Goal: Information Seeking & Learning: Learn about a topic

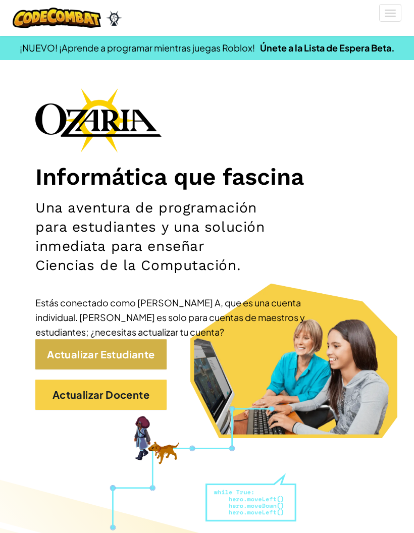
click at [153, 360] on link "Actualizar Estudiante" at bounding box center [100, 354] width 131 height 30
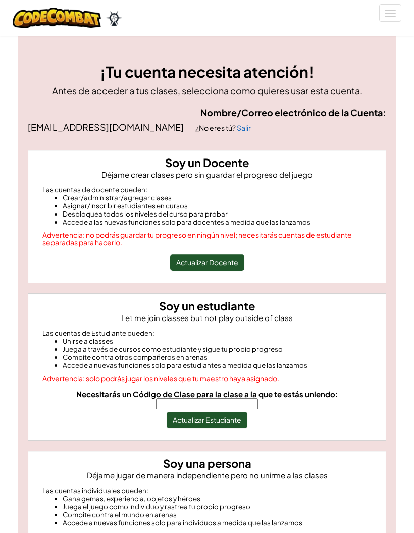
click at [246, 404] on input "Necesitarás un Código de Clase para la clase a la que te estás uniendo:" at bounding box center [207, 403] width 102 height 11
click at [381, 283] on div "Soy un Docente Déjame crear clases pero sin guardar el progreso del juego Las c…" at bounding box center [206, 368] width 373 height 436
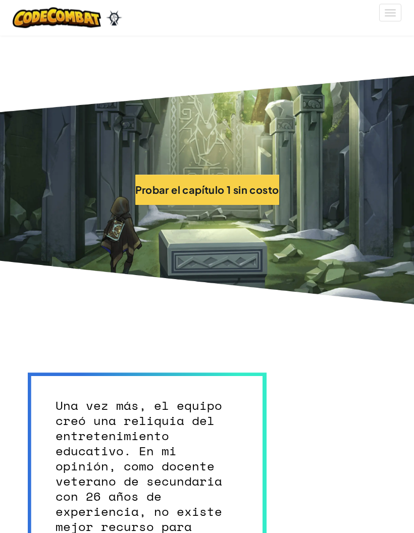
scroll to position [2574, 0]
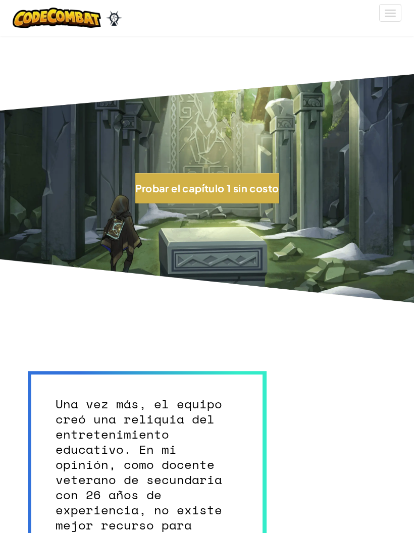
click at [228, 189] on button "Probar el capítulo 1 sin costo" at bounding box center [207, 188] width 144 height 30
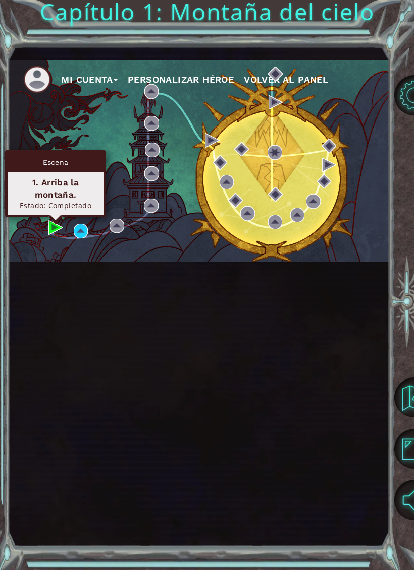
click at [77, 190] on div "1. Arriba la montaña." at bounding box center [55, 189] width 87 height 24
click at [62, 155] on div "Escena" at bounding box center [56, 162] width 96 height 19
click at [51, 210] on div "Estado: Completado" at bounding box center [55, 206] width 87 height 10
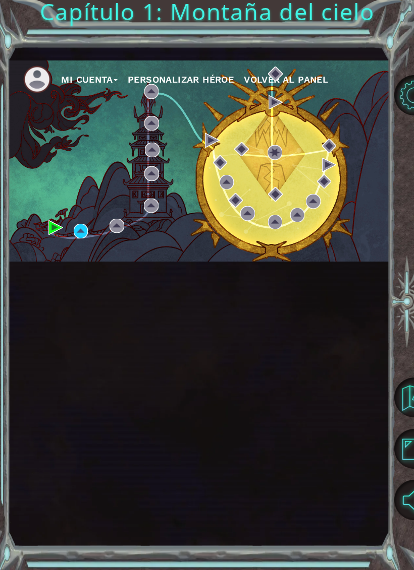
click at [52, 232] on img at bounding box center [55, 227] width 15 height 15
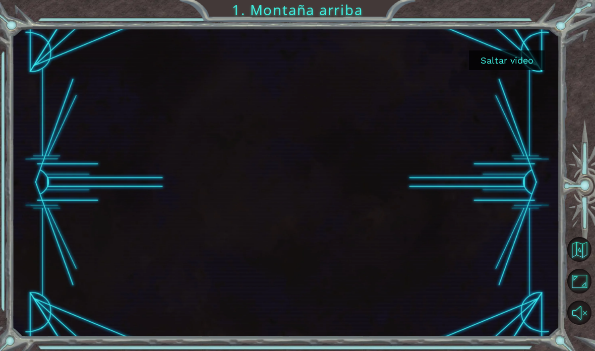
scroll to position [40, 0]
click at [413, 52] on button "Saltar video" at bounding box center [507, 60] width 76 height 20
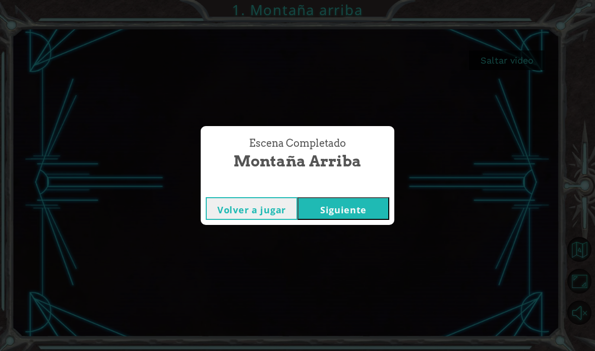
click at [347, 200] on button "Siguiente" at bounding box center [344, 208] width 92 height 23
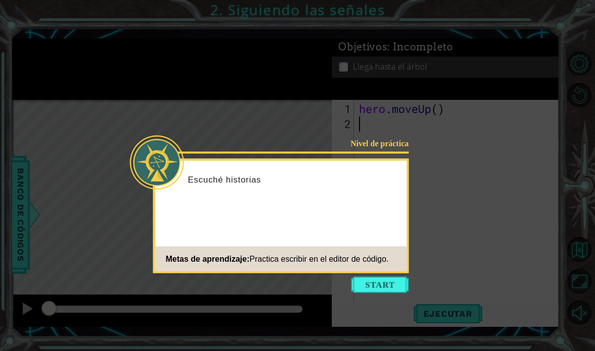
scroll to position [40, 0]
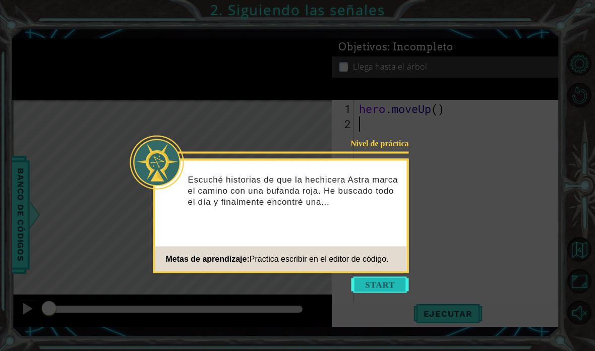
click at [361, 277] on button "Start" at bounding box center [380, 285] width 57 height 16
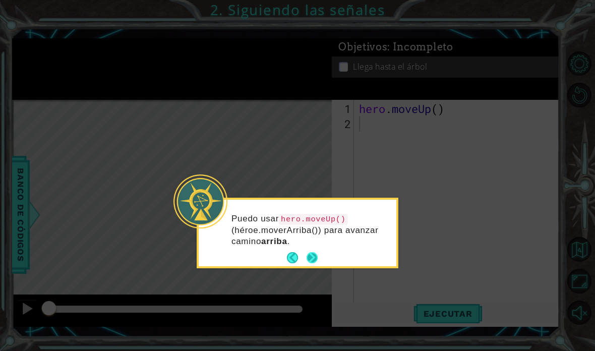
click at [317, 252] on button "Next" at bounding box center [312, 258] width 12 height 12
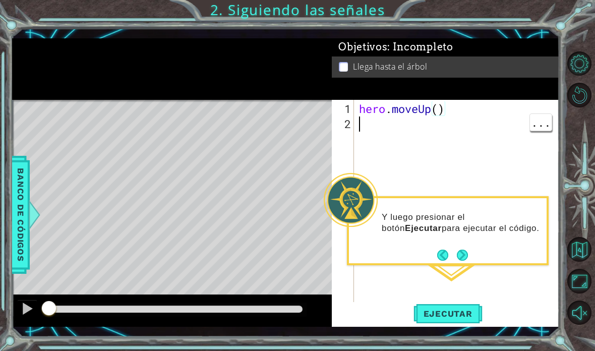
click at [413, 125] on div "hero . moveUp ( )" at bounding box center [459, 222] width 205 height 242
click at [413, 250] on button "Next" at bounding box center [462, 255] width 11 height 11
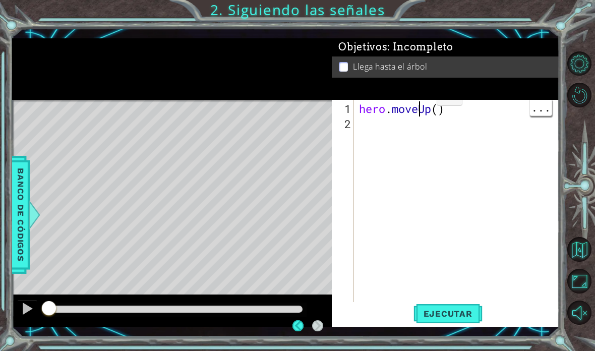
scroll to position [0, 0]
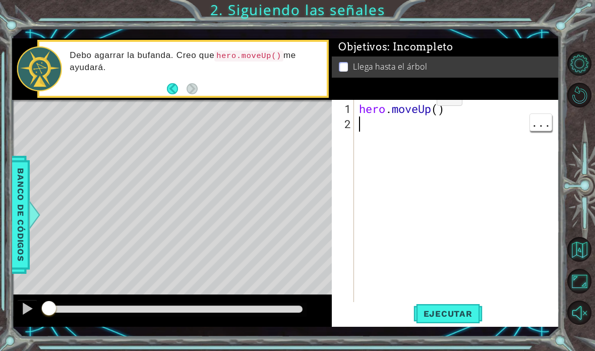
click at [258, 55] on code "hero.moveUp()" at bounding box center [248, 55] width 69 height 11
click at [413, 307] on button "Ejecutar" at bounding box center [448, 313] width 69 height 23
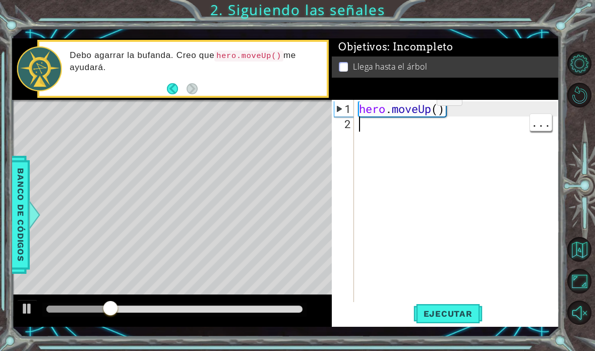
click at [413, 231] on div "hero . moveUp ( )" at bounding box center [459, 222] width 205 height 242
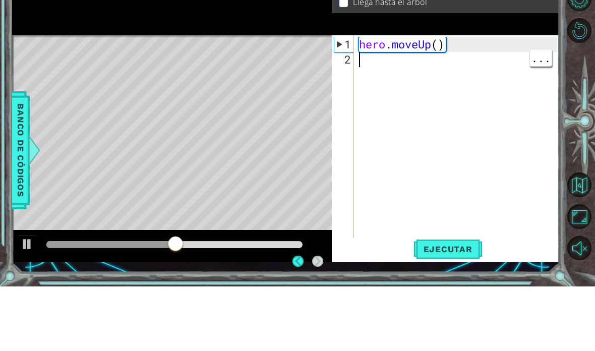
scroll to position [38, 0]
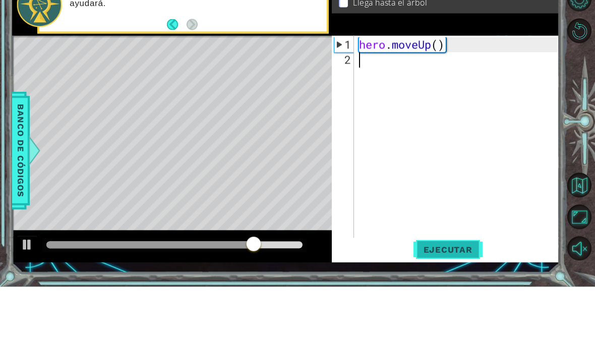
click at [413, 309] on span "Ejecutar" at bounding box center [448, 314] width 69 height 10
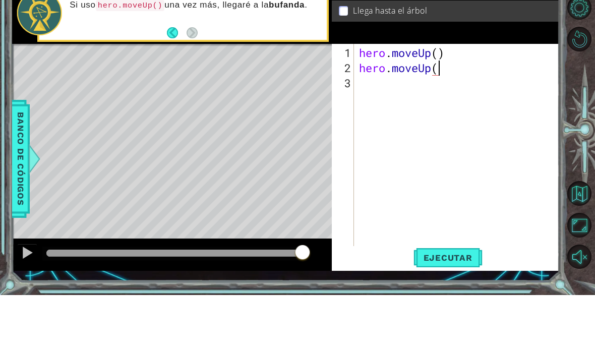
scroll to position [18, 65]
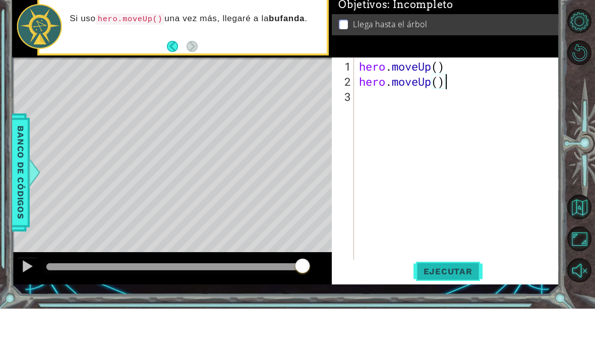
click at [413, 309] on span "Ejecutar" at bounding box center [448, 314] width 69 height 10
type textarea "abcde fg"
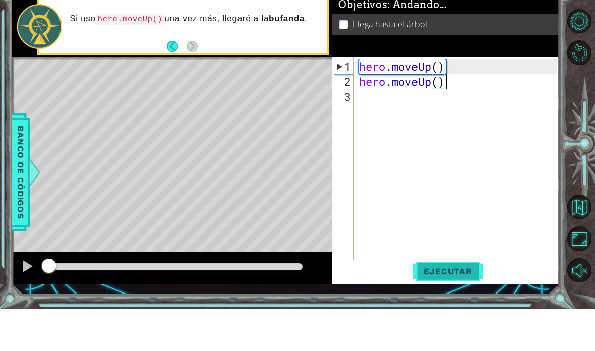
scroll to position [18, 55]
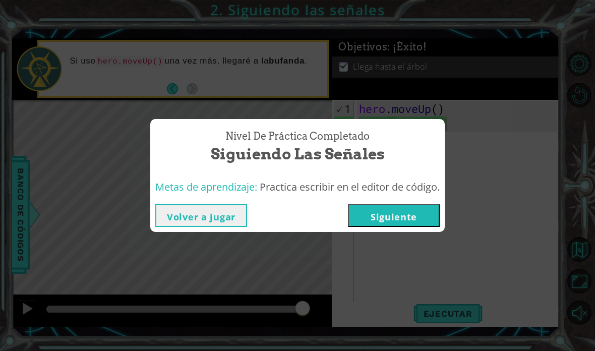
click at [347, 265] on div "Nivel de práctica Completado Siguiendo las señales Metas de aprendizaje: Practi…" at bounding box center [297, 175] width 595 height 351
click at [368, 213] on button "Siguiente" at bounding box center [394, 215] width 92 height 23
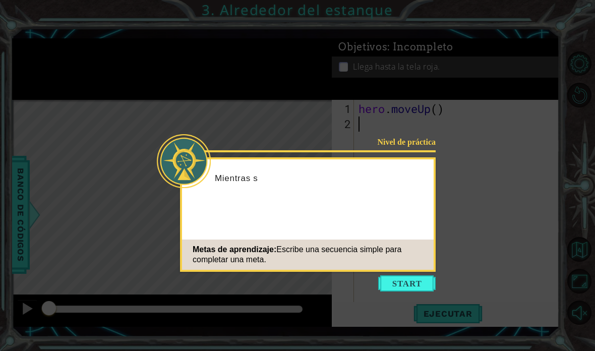
scroll to position [40, 0]
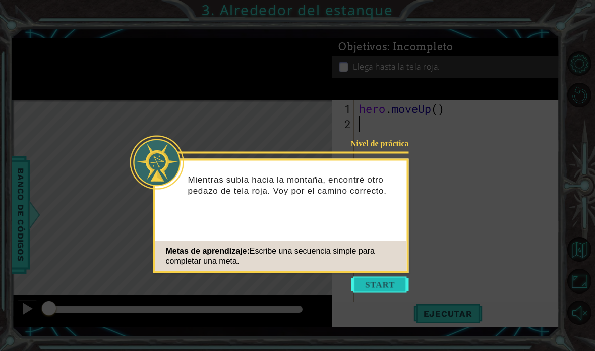
click at [368, 277] on button "Start" at bounding box center [380, 285] width 57 height 16
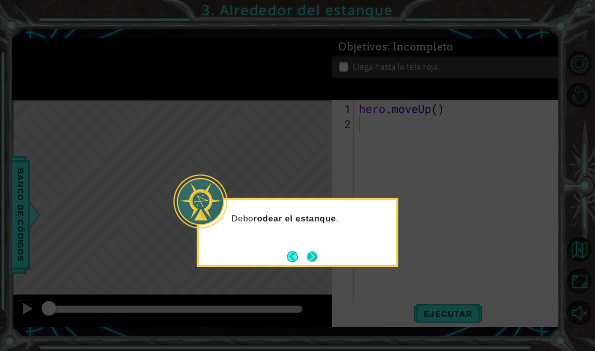
click at [313, 250] on button "Next" at bounding box center [312, 256] width 13 height 13
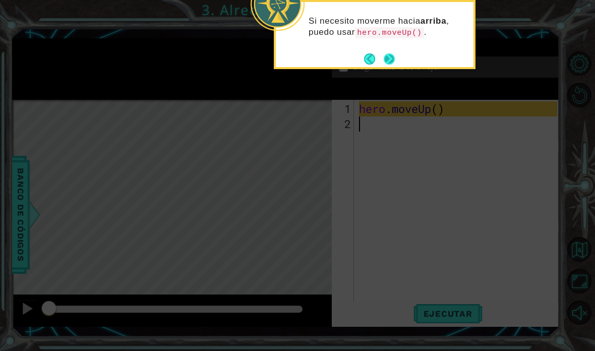
click at [388, 53] on button "Next" at bounding box center [389, 58] width 11 height 11
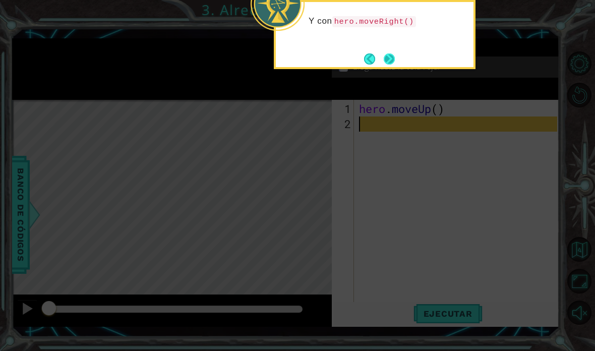
click at [391, 53] on button "Next" at bounding box center [389, 58] width 11 height 11
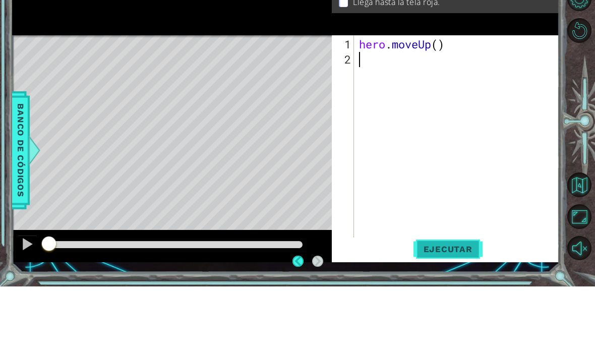
click at [413, 309] on span "Ejecutar" at bounding box center [448, 314] width 69 height 10
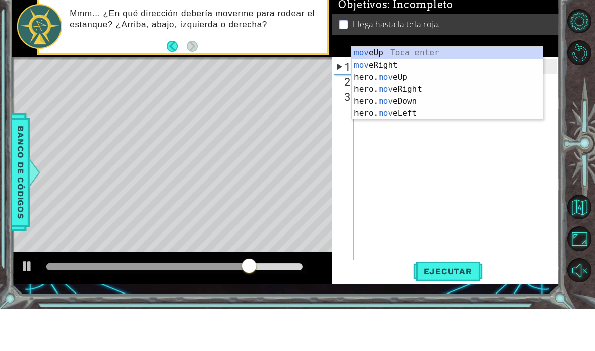
scroll to position [18, 38]
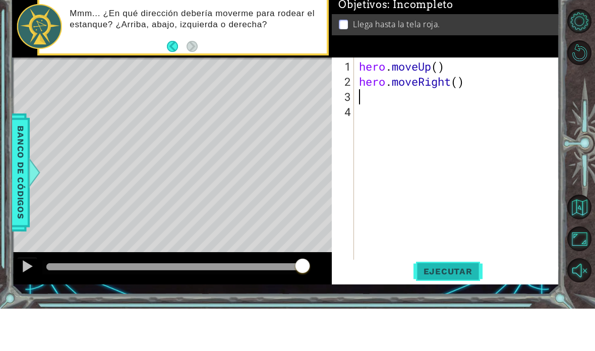
click at [413, 309] on span "Ejecutar" at bounding box center [448, 314] width 69 height 10
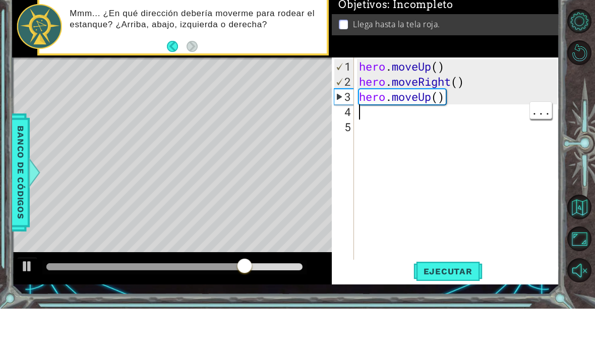
click at [367, 124] on div "hero . moveUp ( ) hero . moveRight ( ) hero . moveUp ( )" at bounding box center [459, 222] width 205 height 242
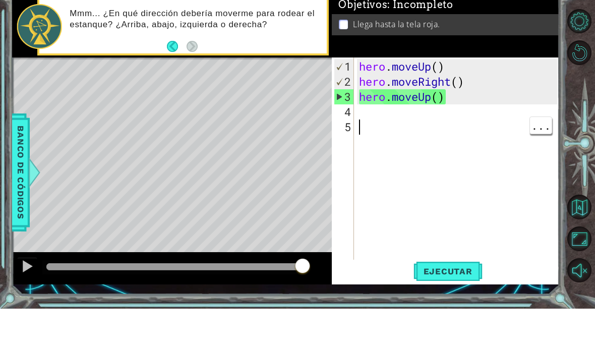
scroll to position [18, 25]
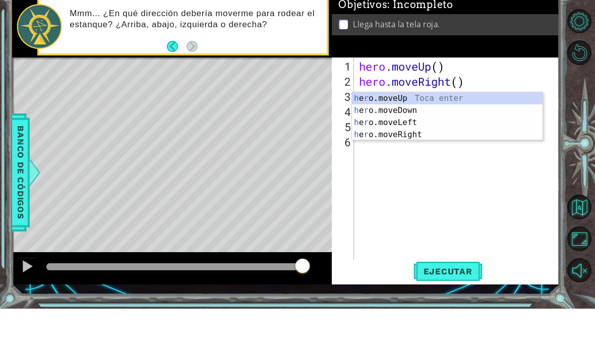
type textarea "abcde fg"
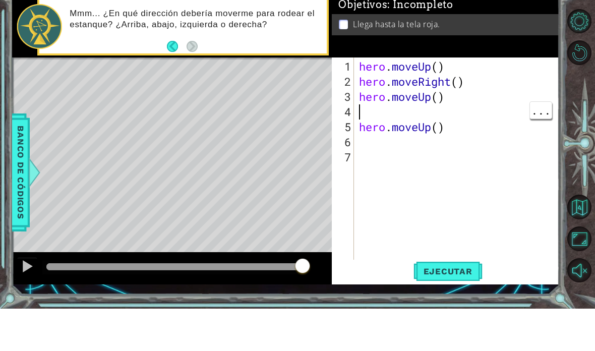
click at [398, 111] on div "hero . moveUp ( ) hero . moveRight ( ) hero . moveUp ( ) hero . moveUp ( )" at bounding box center [459, 222] width 205 height 242
click at [413, 309] on span "Ejecutar" at bounding box center [448, 314] width 69 height 10
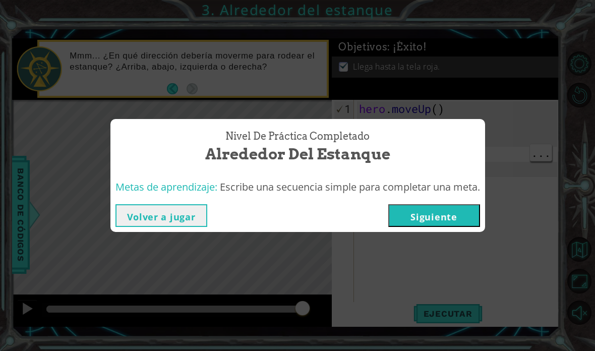
click at [413, 209] on button "Siguiente" at bounding box center [434, 215] width 92 height 23
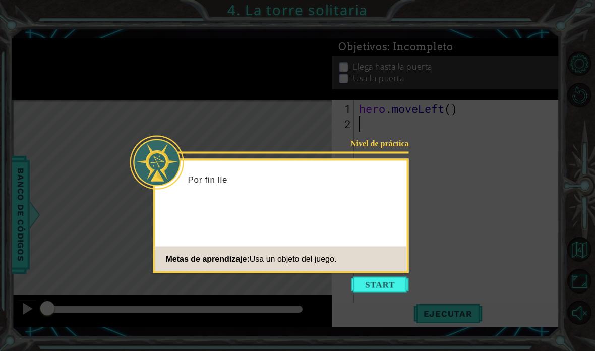
scroll to position [40, 0]
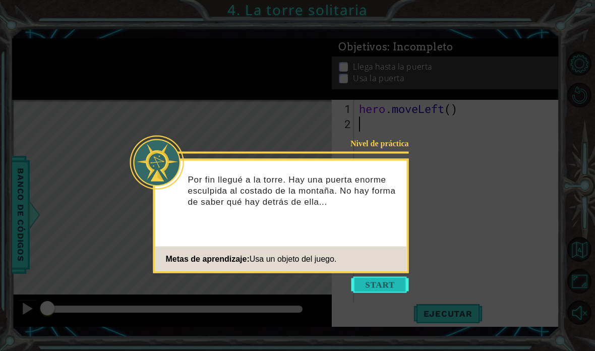
click at [383, 277] on button "Start" at bounding box center [380, 285] width 57 height 16
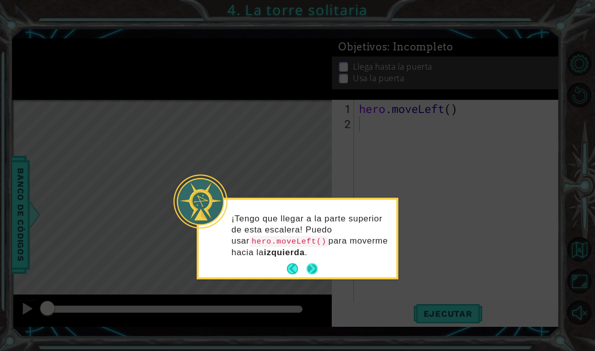
click at [318, 263] on button "Next" at bounding box center [312, 268] width 11 height 11
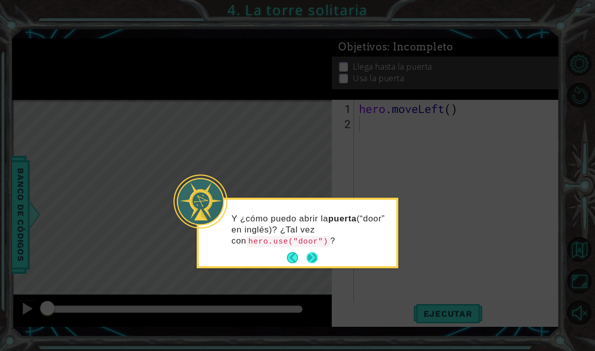
click at [318, 252] on button "Next" at bounding box center [312, 257] width 11 height 11
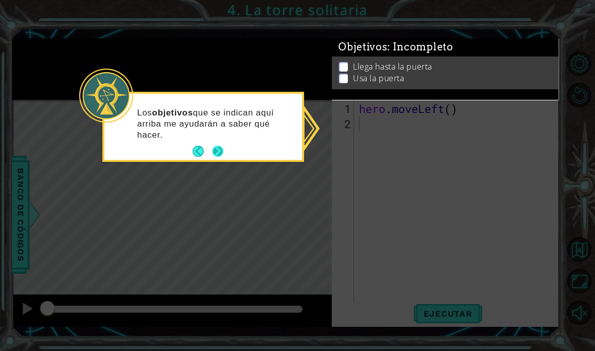
click at [223, 146] on button "Next" at bounding box center [217, 151] width 11 height 11
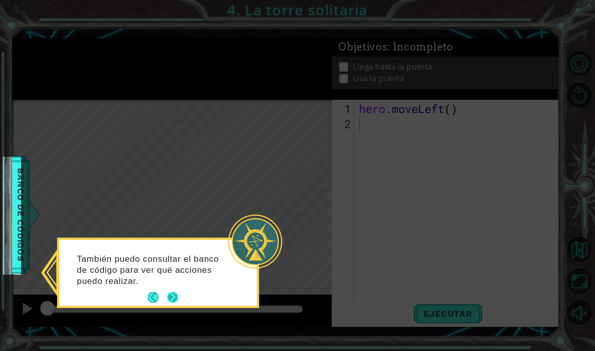
click at [179, 292] on button "Next" at bounding box center [172, 297] width 11 height 11
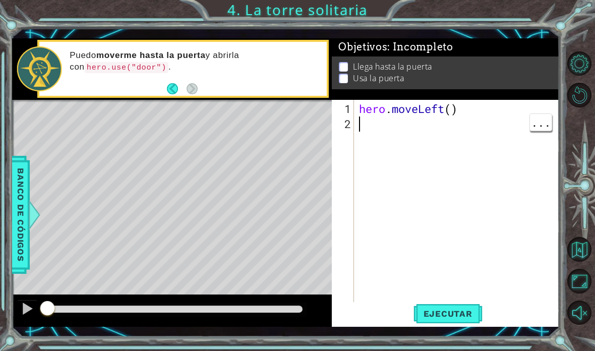
click at [413, 203] on div "hero . moveLeft ( )" at bounding box center [459, 222] width 205 height 242
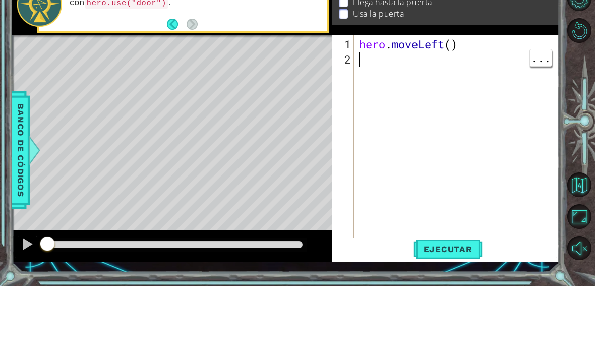
click at [413, 100] on div "hero . moveLeft ( )" at bounding box center [457, 206] width 200 height 212
click at [413, 309] on span "Ejecutar" at bounding box center [448, 314] width 69 height 10
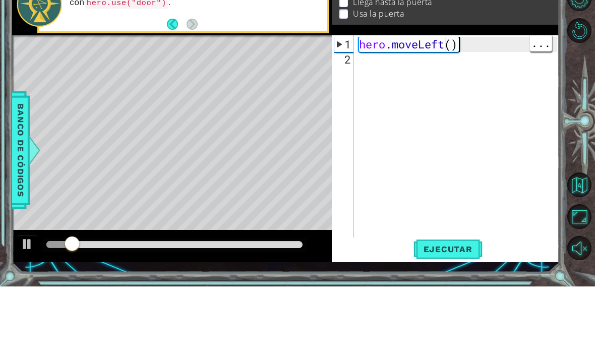
click at [413, 101] on div "hero . moveLeft ( )" at bounding box center [459, 222] width 205 height 242
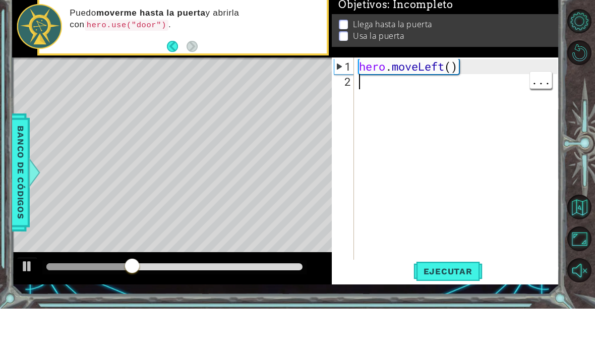
scroll to position [18, 25]
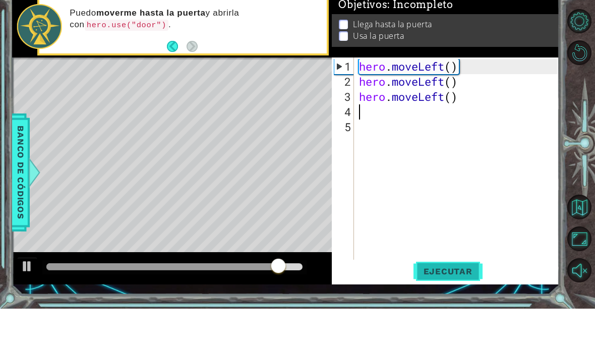
click at [413, 309] on span "Ejecutar" at bounding box center [448, 314] width 69 height 10
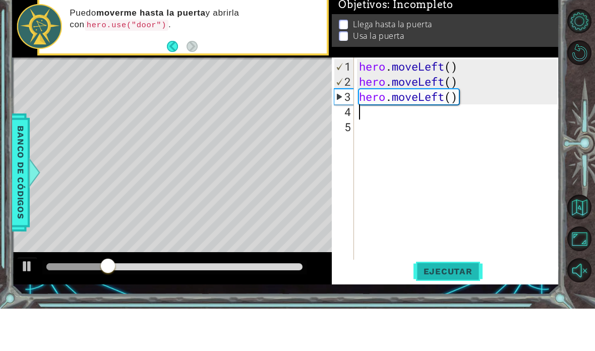
click at [413, 302] on button "Ejecutar" at bounding box center [448, 313] width 69 height 23
click at [413, 101] on div "hero . moveLeft ( ) hero . moveLeft ( ) hero . moveLeft ( )" at bounding box center [459, 222] width 205 height 242
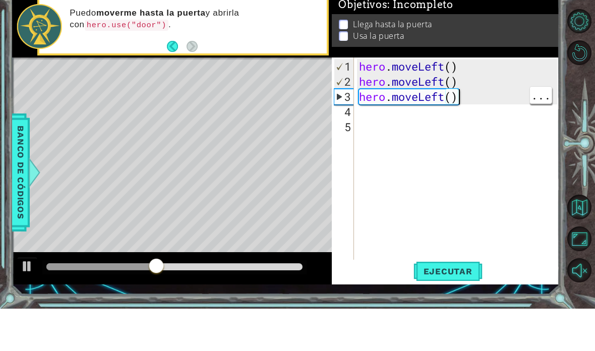
click at [413, 101] on div "hero . moveLeft ( ) hero . moveLeft ( ) hero . moveLeft ( )" at bounding box center [459, 222] width 205 height 242
click at [404, 126] on div "hero . moveLeft ( ) hero . moveLeft ( ) hero . moveLeft ( )" at bounding box center [459, 222] width 205 height 242
click at [413, 101] on div "hero . moveLeft ( ) hero . moveLeft ( ) hero . moveLeft ( )" at bounding box center [459, 222] width 205 height 242
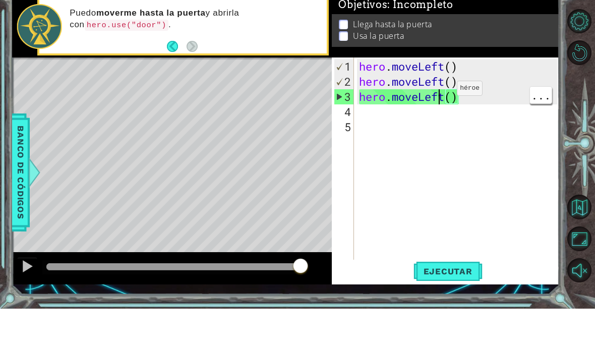
click at [413, 101] on div "hero . moveLeft ( ) hero . moveLeft ( ) hero . moveLeft ( )" at bounding box center [459, 222] width 205 height 242
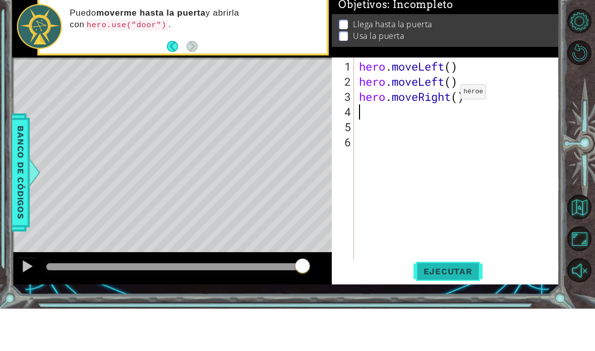
click at [413, 302] on button "Ejecutar" at bounding box center [448, 313] width 69 height 23
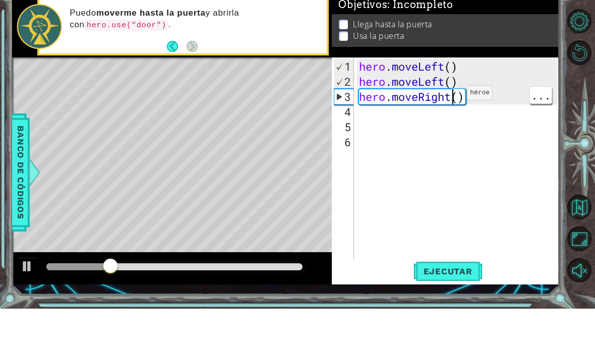
click at [413, 101] on div "hero . moveLeft ( ) hero . moveLeft ( ) hero . moveRight ( )" at bounding box center [459, 222] width 205 height 242
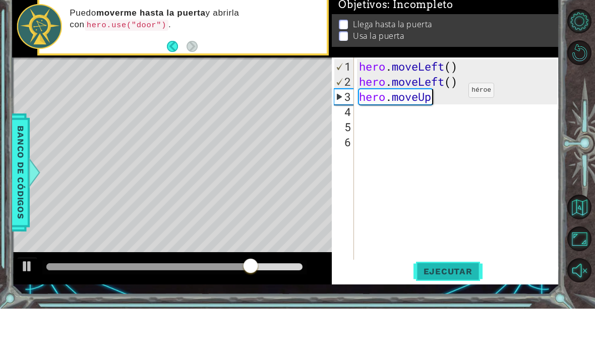
click at [413, 309] on span "Ejecutar" at bounding box center [448, 314] width 69 height 10
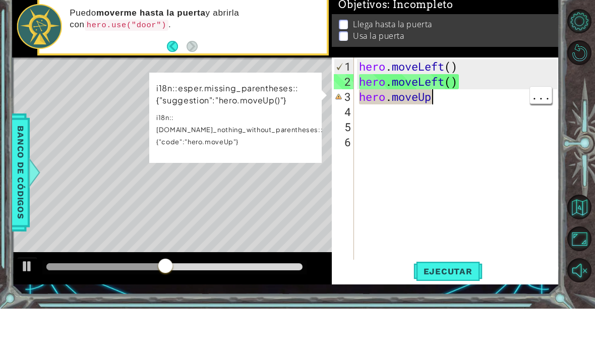
click at [413, 104] on div "hero . moveLeft ( ) hero . moveLeft ( ) hero . moveUp" at bounding box center [459, 222] width 205 height 242
click at [413, 101] on div "hero . moveLeft ( ) hero . moveLeft ( ) hero . moveUp" at bounding box center [459, 222] width 205 height 242
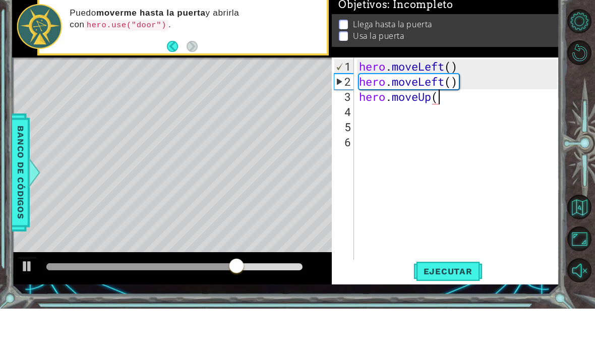
scroll to position [18, 31]
click at [413, 309] on span "Ejecutar" at bounding box center [448, 314] width 69 height 10
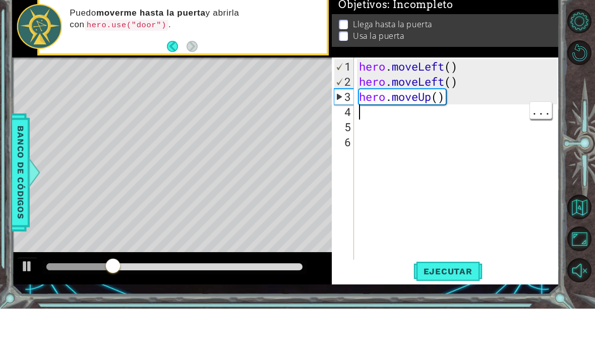
click at [413, 109] on div "hero . moveLeft ( ) hero . moveLeft ( ) hero . moveUp ( )" at bounding box center [459, 222] width 205 height 242
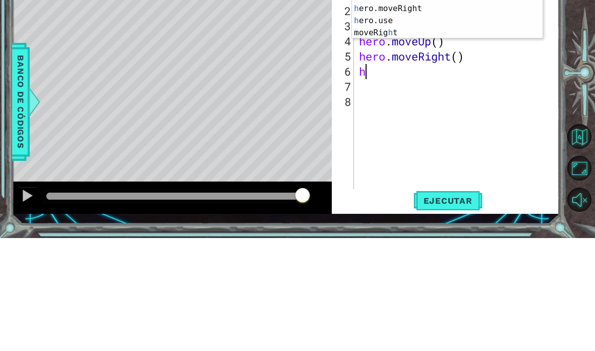
scroll to position [18, 25]
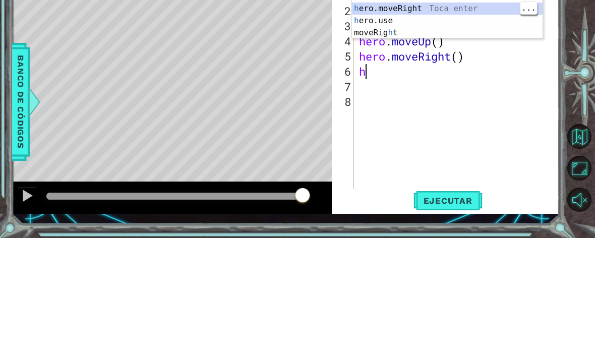
click at [413, 79] on div "h ero.moveUp Toca enter h ero.moveDown Toca enter h ero.moveLeft Toca enter h e…" at bounding box center [447, 127] width 191 height 97
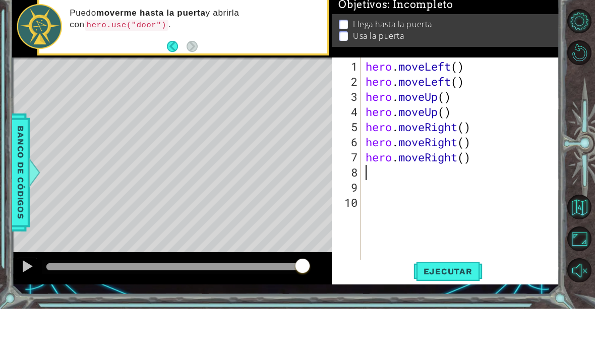
click at [243, 216] on div "Level Map" at bounding box center [245, 248] width 466 height 297
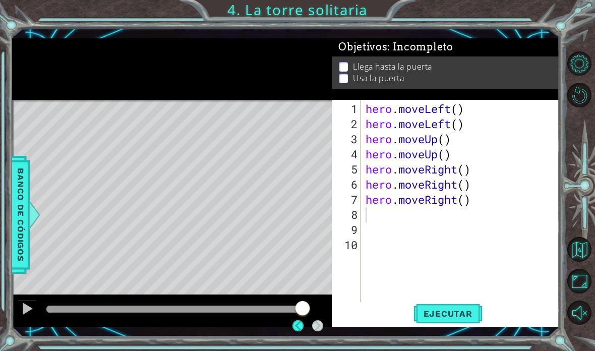
click at [413, 60] on div "Llega hasta la puerta Usa la puerta" at bounding box center [445, 72] width 227 height 33
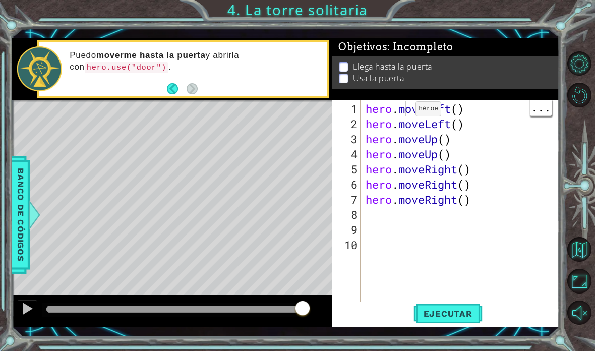
click at [413, 110] on div "hero . moveLeft ( ) hero . moveLeft ( ) hero . moveUp ( ) hero . moveUp ( ) her…" at bounding box center [463, 222] width 199 height 242
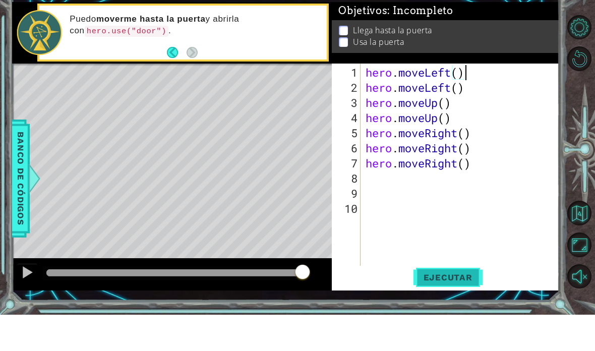
click at [413, 309] on span "Ejecutar" at bounding box center [448, 314] width 69 height 10
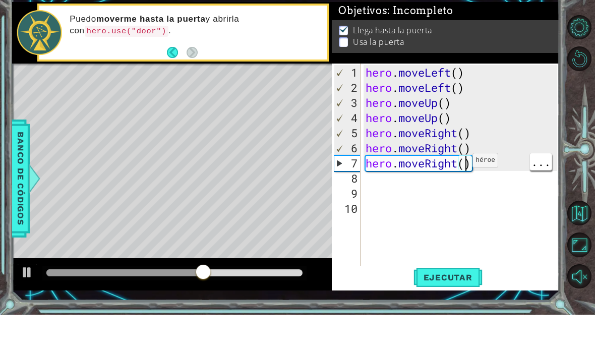
click at [413, 169] on div "hero . moveLeft ( ) hero . moveLeft ( ) hero . moveUp ( ) hero . moveUp ( ) her…" at bounding box center [463, 222] width 199 height 242
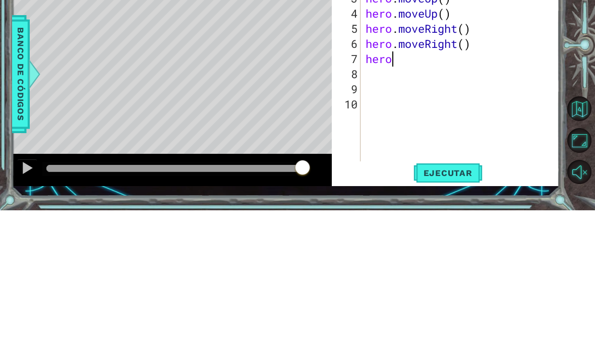
scroll to position [18, 45]
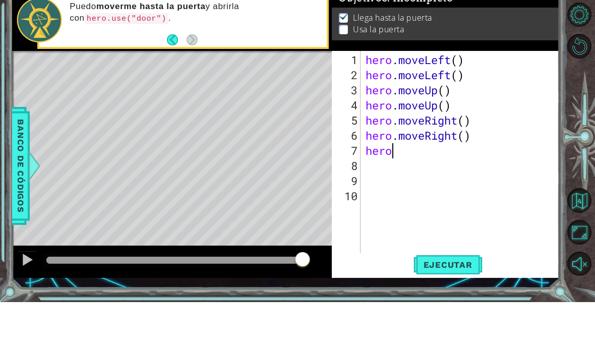
click at [339, 74] on p at bounding box center [343, 79] width 9 height 10
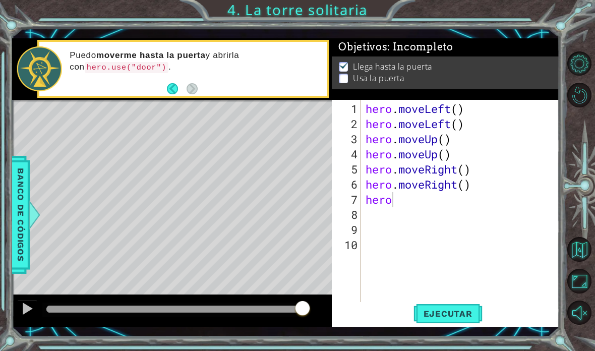
click at [347, 78] on p at bounding box center [343, 79] width 9 height 10
click at [408, 201] on div "hero . moveLeft ( ) hero . moveLeft ( ) hero . moveUp ( ) hero . moveUp ( ) her…" at bounding box center [463, 222] width 199 height 242
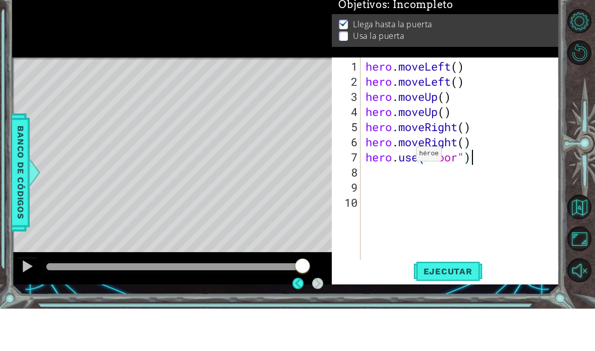
type textarea "abcde fg"
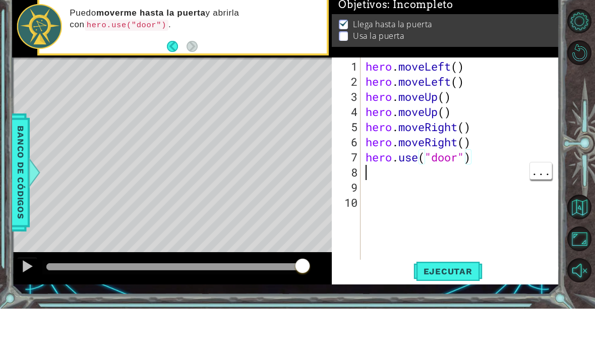
scroll to position [18, 55]
click at [413, 302] on button "Ejecutar" at bounding box center [448, 313] width 69 height 23
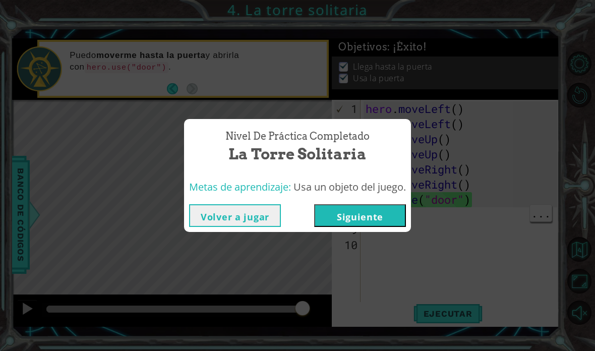
click at [379, 211] on button "Siguiente" at bounding box center [360, 215] width 92 height 23
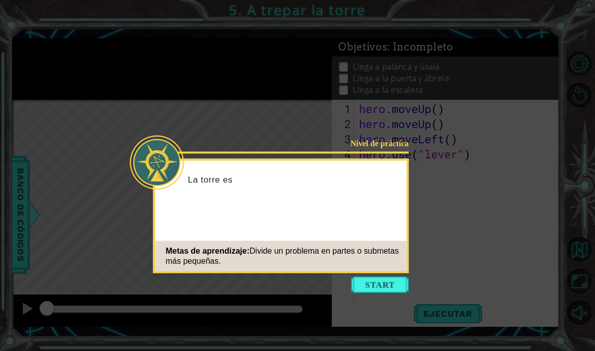
scroll to position [40, 0]
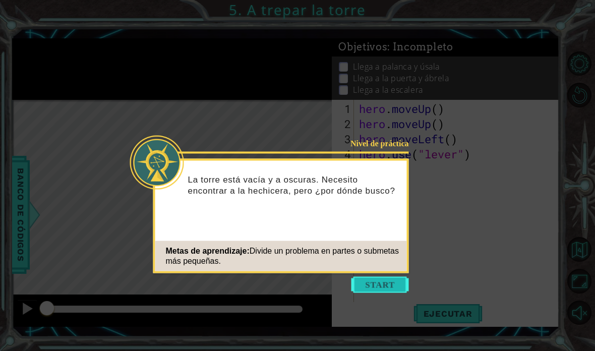
click at [387, 277] on button "Start" at bounding box center [380, 285] width 57 height 16
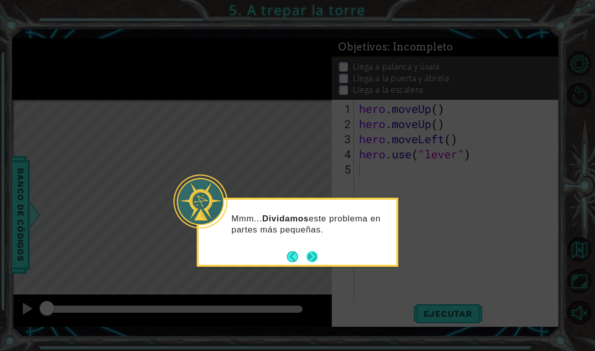
click at [311, 251] on button "Next" at bounding box center [312, 256] width 11 height 11
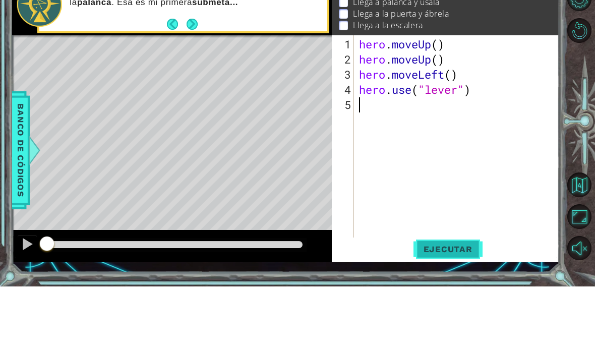
click at [413, 309] on span "Ejecutar" at bounding box center [448, 314] width 69 height 10
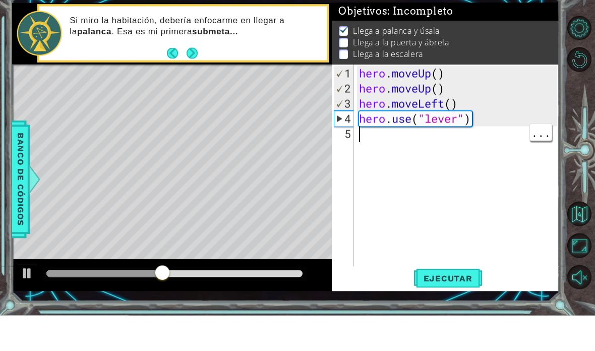
click at [382, 144] on div "hero . moveUp ( ) hero . moveUp ( ) hero . moveLeft ( ) hero . use ( "lever" )" at bounding box center [459, 222] width 205 height 242
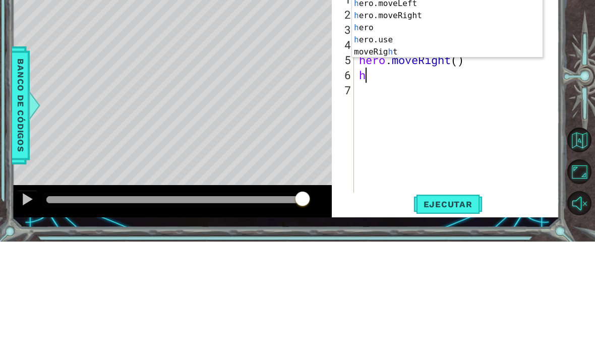
scroll to position [18, 31]
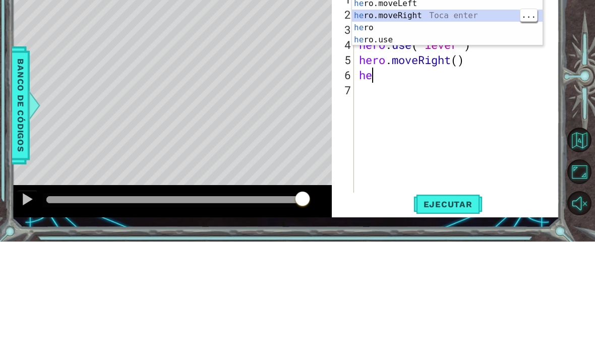
click at [413, 83] on div "he ro.moveUp Toca enter he ro.moveDown Toca enter he ro.moveLeft Toca enter he …" at bounding box center [447, 131] width 191 height 97
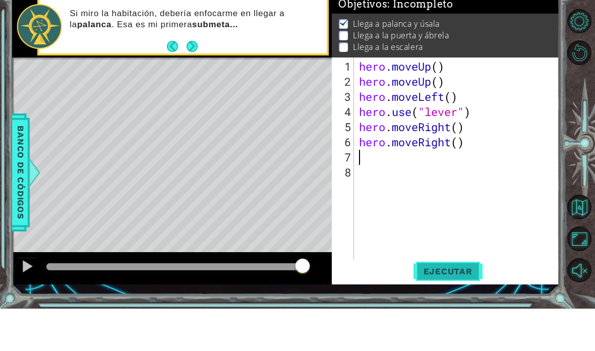
click at [413, 302] on button "Ejecutar" at bounding box center [448, 313] width 69 height 23
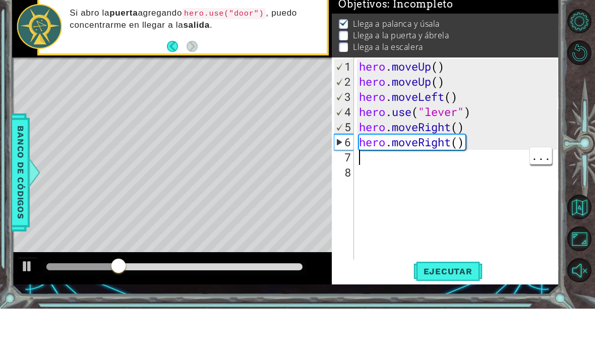
click at [399, 158] on div "hero . moveUp ( ) hero . moveUp ( ) hero . moveLeft ( ) hero . use ( "lever" ) …" at bounding box center [459, 222] width 205 height 242
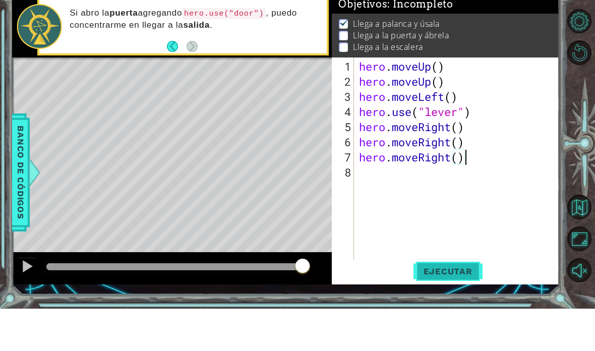
click at [413, 309] on span "Ejecutar" at bounding box center [448, 314] width 69 height 10
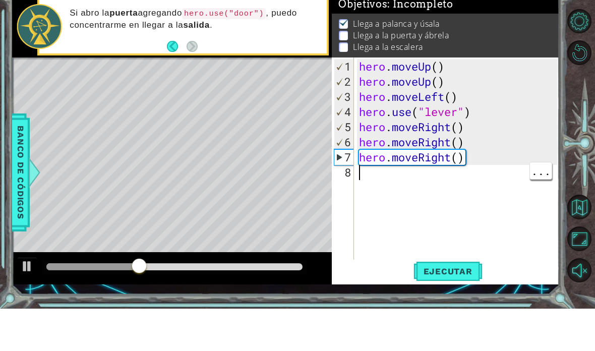
click at [413, 170] on div "hero . moveUp ( ) hero . moveUp ( ) hero . moveLeft ( ) hero . use ( "lever" ) …" at bounding box center [459, 222] width 205 height 242
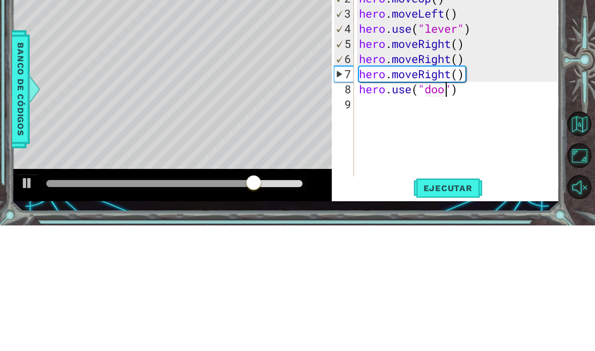
scroll to position [18, 45]
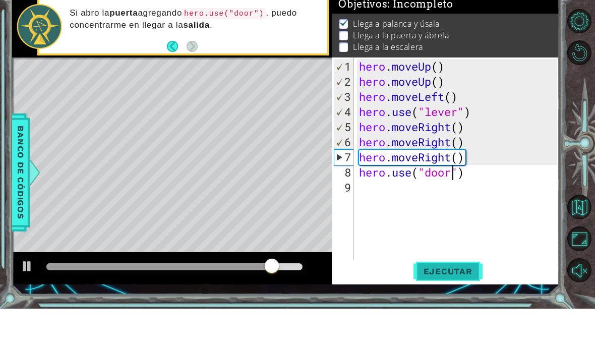
click at [413, 309] on span "Ejecutar" at bounding box center [448, 314] width 69 height 10
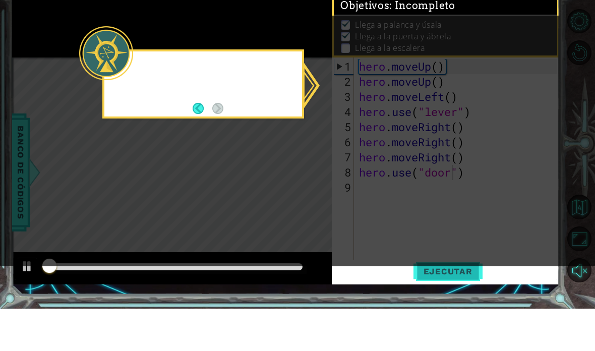
scroll to position [1, 0]
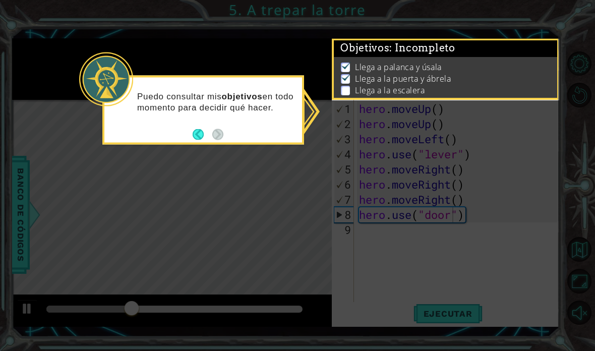
click at [324, 151] on icon at bounding box center [297, 175] width 595 height 351
click at [196, 129] on button "Back" at bounding box center [203, 134] width 20 height 11
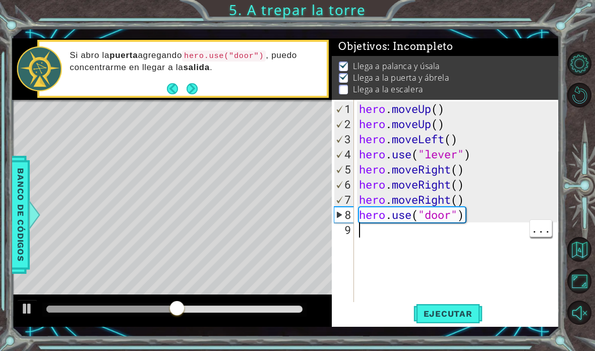
click at [385, 234] on div "hero . moveUp ( ) hero . moveUp ( ) hero . moveLeft ( ) hero . use ( "lever" ) …" at bounding box center [459, 222] width 205 height 242
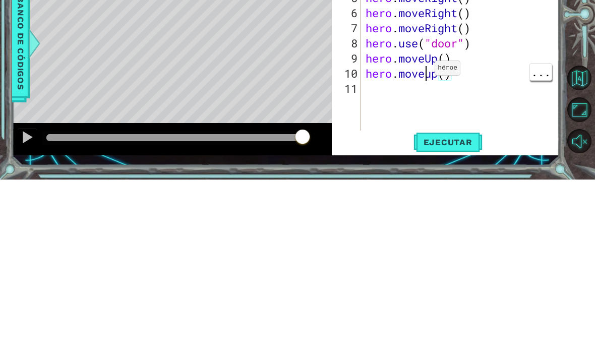
scroll to position [18, 55]
click at [413, 101] on div "hero . moveUp ( ) hero . moveUp ( ) hero . moveLeft ( ) hero . use ( "lever" ) …" at bounding box center [463, 222] width 199 height 242
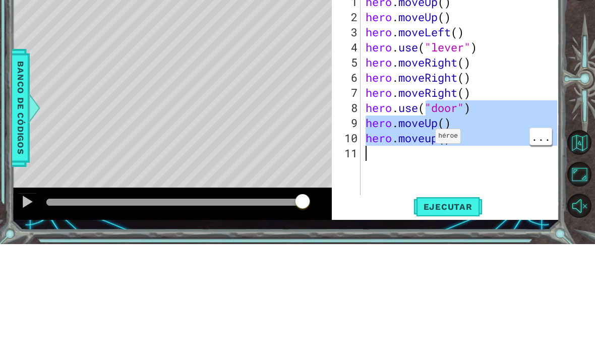
click at [413, 101] on div "hero . moveUp ( ) hero . moveUp ( ) hero . moveLeft ( ) hero . use ( "lever" ) …" at bounding box center [463, 222] width 199 height 242
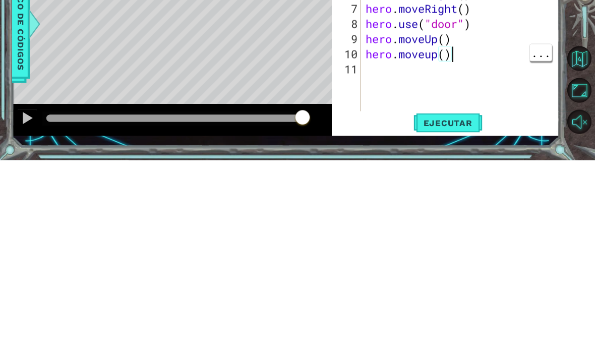
click at [413, 101] on div "hero . moveUp ( ) hero . moveUp ( ) hero . moveLeft ( ) hero . use ( "lever" ) …" at bounding box center [463, 222] width 199 height 242
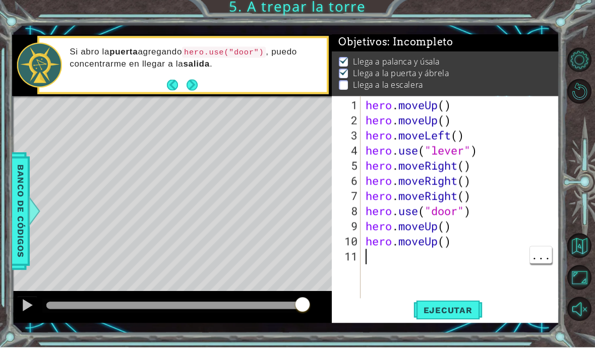
click at [388, 266] on div "hero . moveUp ( ) hero . moveUp ( ) hero . moveLeft ( ) hero . use ( "lever" ) …" at bounding box center [463, 222] width 199 height 242
click at [385, 260] on div "hero . moveUp ( ) hero . moveUp ( ) hero . moveLeft ( ) hero . use ( "lever" ) …" at bounding box center [463, 222] width 199 height 242
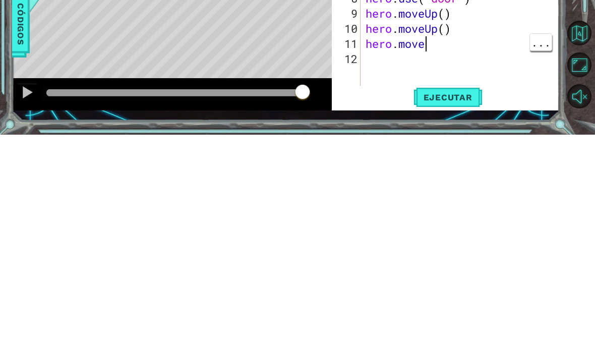
scroll to position [18, 55]
click at [413, 101] on div "hero . moveUp ( ) hero . moveUp ( ) hero . moveLeft ( ) hero . use ( "lever" ) …" at bounding box center [463, 222] width 199 height 242
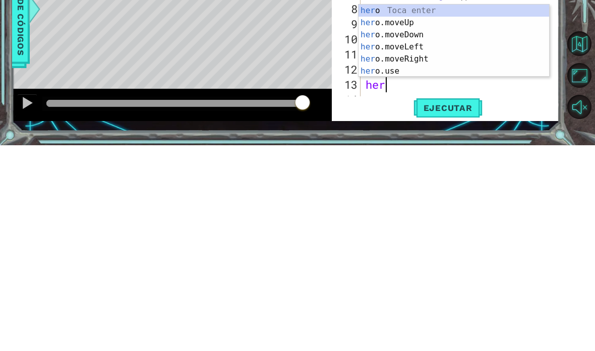
scroll to position [18, 45]
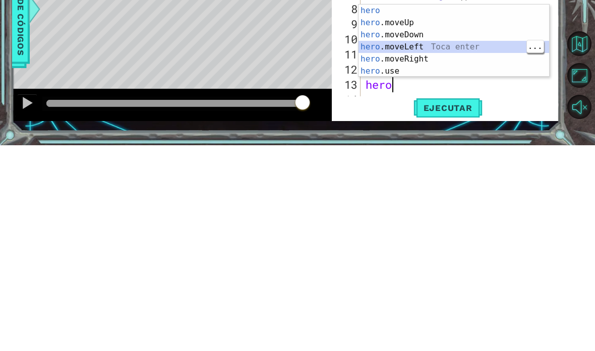
type textarea "abcde fg"
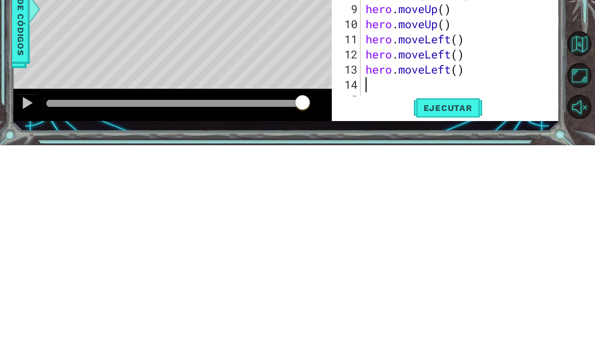
scroll to position [15, 0]
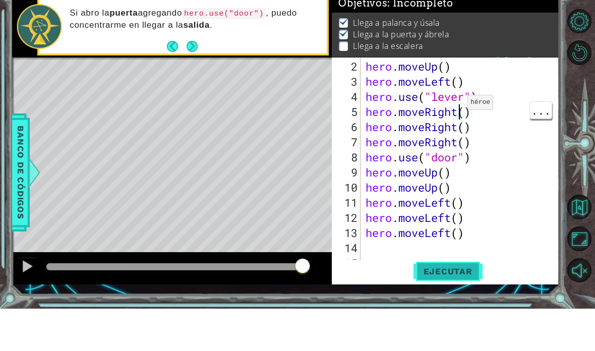
click at [413, 309] on span "Ejecutar" at bounding box center [448, 314] width 69 height 10
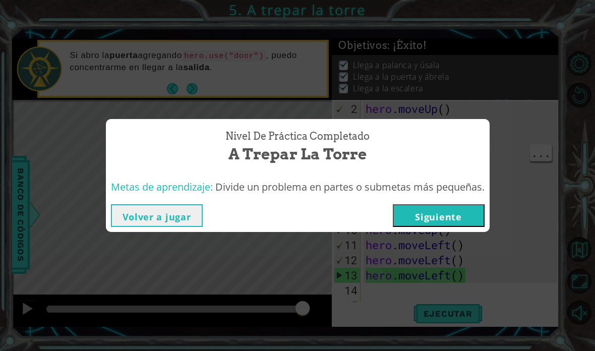
click at [413, 215] on button "Siguiente" at bounding box center [439, 215] width 92 height 23
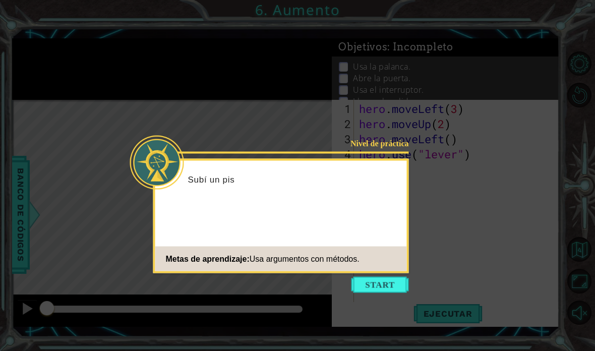
scroll to position [40, 0]
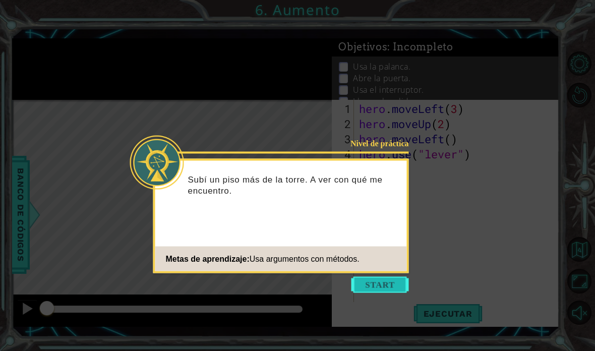
click at [397, 277] on button "Start" at bounding box center [380, 285] width 57 height 16
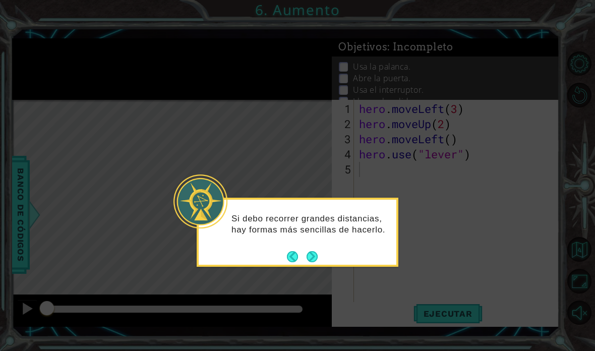
click at [413, 183] on icon at bounding box center [297, 175] width 595 height 351
click at [314, 251] on button "Next" at bounding box center [312, 256] width 11 height 11
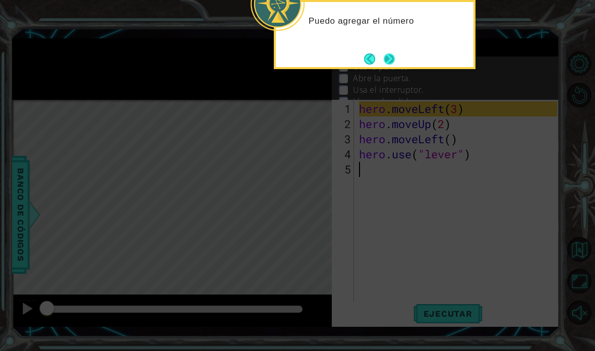
click at [388, 53] on button "Next" at bounding box center [389, 58] width 11 height 11
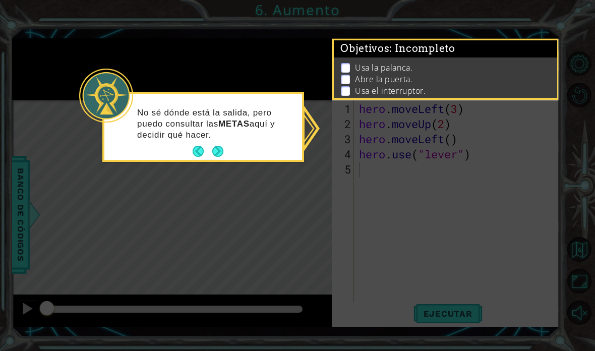
click at [222, 146] on button "Next" at bounding box center [218, 152] width 12 height 12
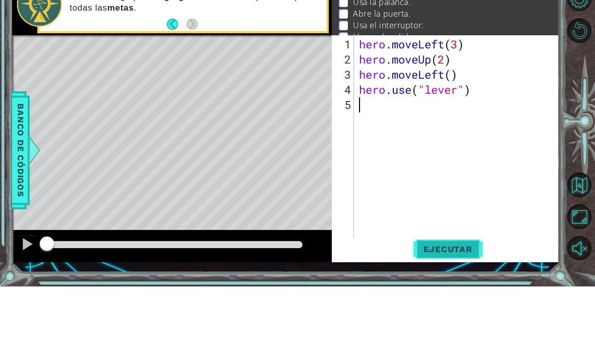
click at [413, 309] on span "Ejecutar" at bounding box center [448, 314] width 69 height 10
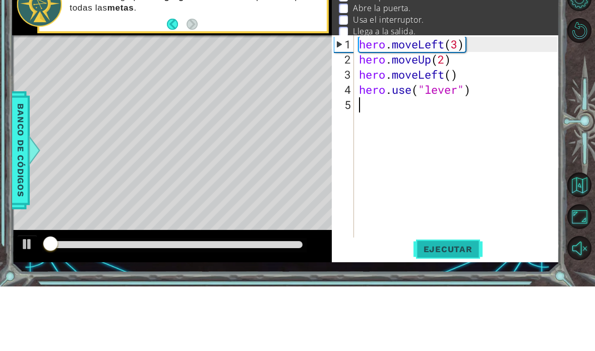
scroll to position [7, 0]
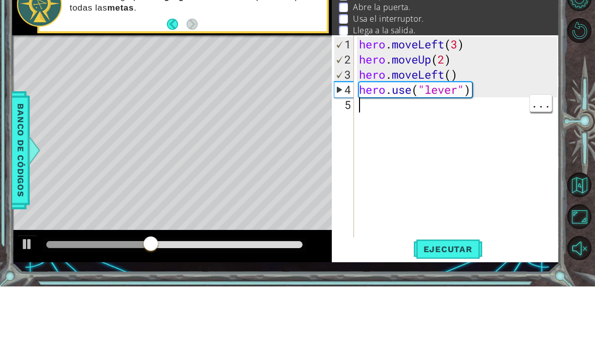
click at [383, 103] on div "hero . moveLeft ( 3 ) hero . moveUp ( 2 ) hero . moveLeft ( ) hero . use ( "lev…" at bounding box center [459, 222] width 205 height 242
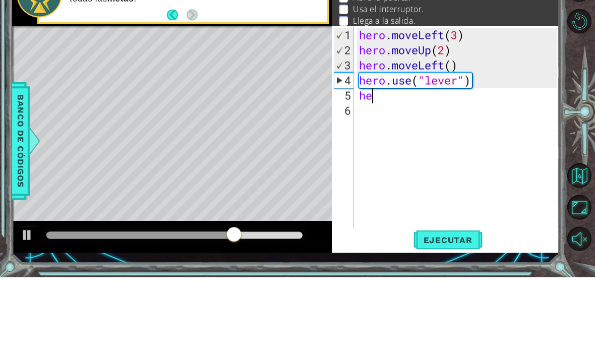
scroll to position [18, 31]
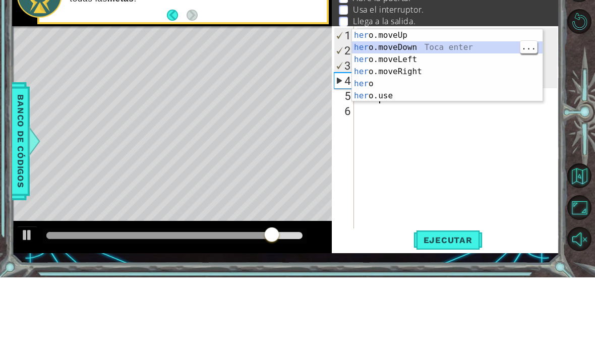
click at [413, 103] on div "her o.moveUp Toca enter her o.moveDown Toca enter her o.moveLeft [PERSON_NAME] …" at bounding box center [447, 151] width 191 height 97
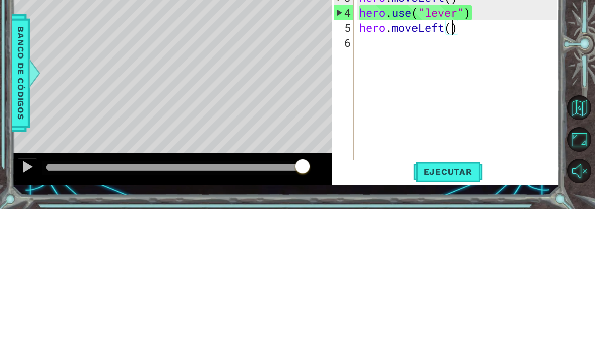
scroll to position [18, 25]
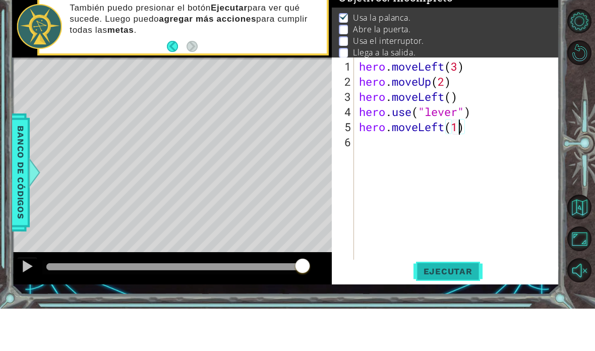
click at [413, 309] on span "Ejecutar" at bounding box center [448, 314] width 69 height 10
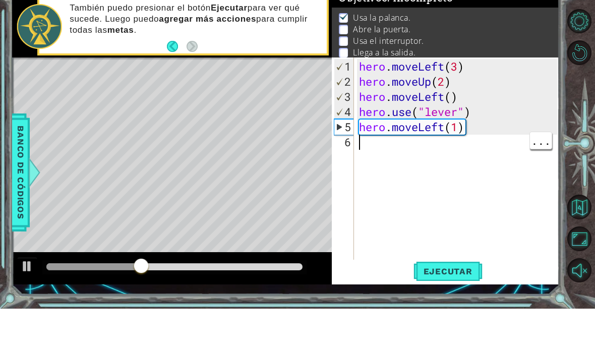
click at [395, 147] on div "hero . moveLeft ( 3 ) hero . moveUp ( 2 ) hero . moveLeft ( ) hero . use ( "lev…" at bounding box center [459, 222] width 205 height 242
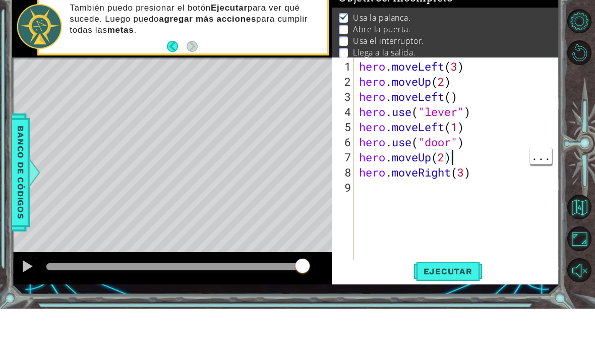
scroll to position [18, 55]
click at [413, 302] on button "Ejecutar" at bounding box center [448, 313] width 69 height 23
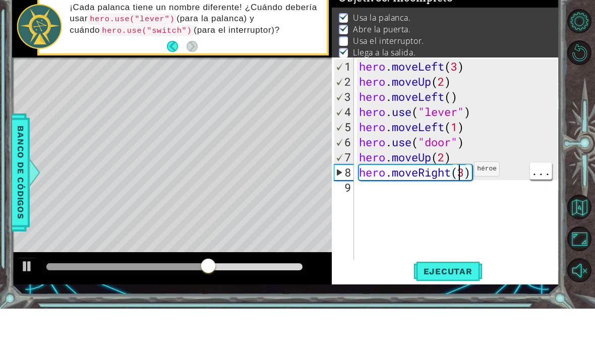
click at [413, 168] on div "hero . moveLeft ( 3 ) hero . moveUp ( 2 ) hero . moveLeft ( ) hero . use ( "lev…" at bounding box center [459, 222] width 205 height 242
click at [413, 175] on div "hero . moveLeft ( 3 ) hero . moveUp ( 2 ) hero . moveLeft ( ) hero . use ( "lev…" at bounding box center [459, 222] width 205 height 242
click at [413, 165] on div "hero . moveLeft ( 3 ) hero . moveUp ( 2 ) hero . moveLeft ( ) hero . use ( "lev…" at bounding box center [459, 222] width 205 height 242
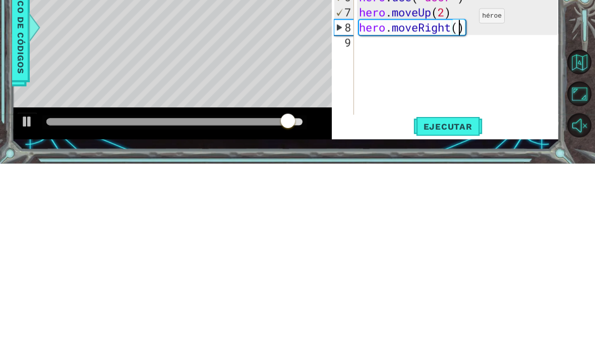
scroll to position [18, 25]
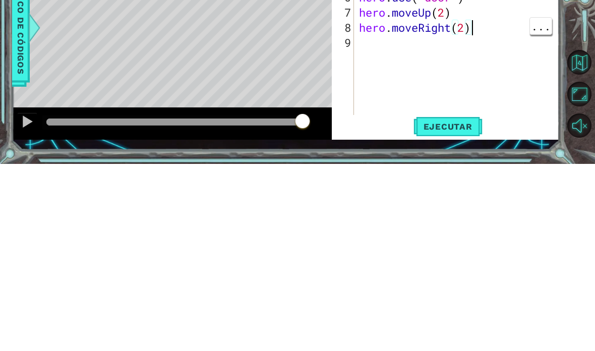
click at [413, 101] on div "hero . moveLeft ( 3 ) hero . moveUp ( 2 ) hero . moveLeft ( ) hero . use ( "lev…" at bounding box center [459, 222] width 205 height 242
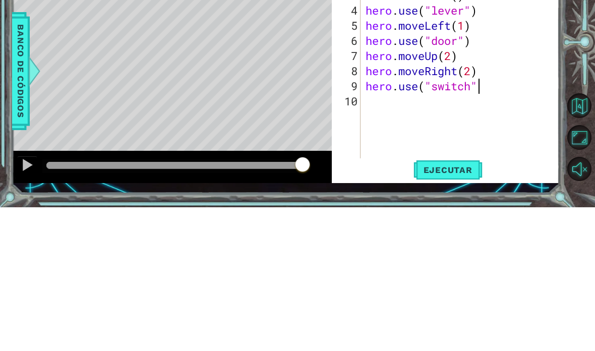
scroll to position [18, 58]
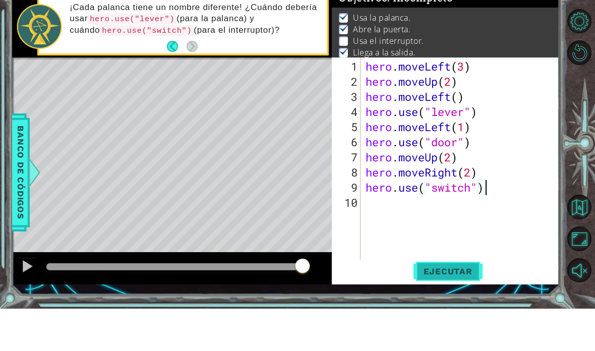
click at [413, 309] on span "Ejecutar" at bounding box center [448, 314] width 69 height 10
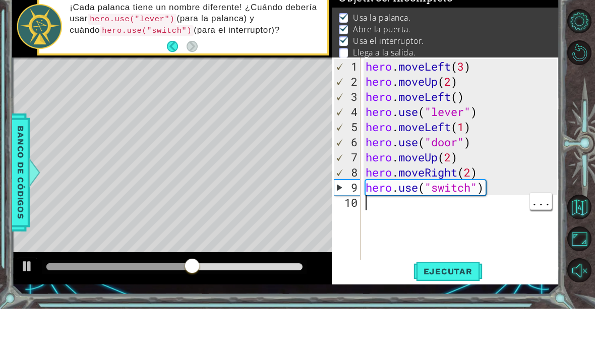
click at [395, 211] on div "hero . moveLeft ( 3 ) hero . moveUp ( 2 ) hero . moveLeft ( ) hero . use ( "lev…" at bounding box center [463, 222] width 199 height 242
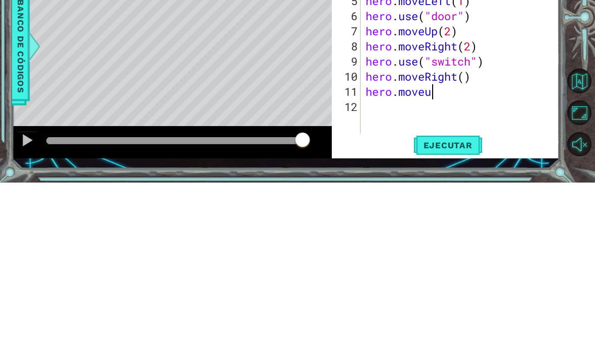
scroll to position [18, 45]
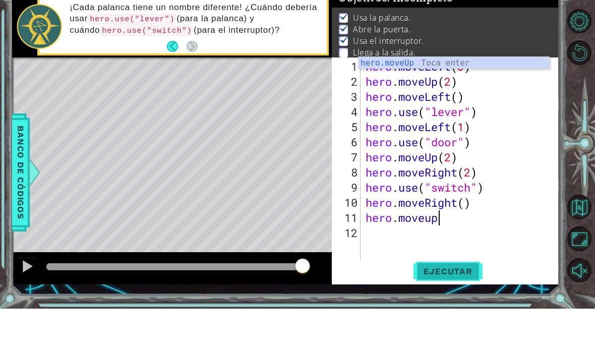
click at [413, 309] on span "Ejecutar" at bounding box center [448, 314] width 69 height 10
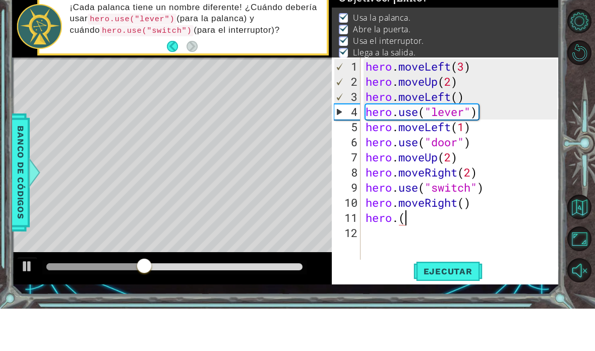
scroll to position [18, 31]
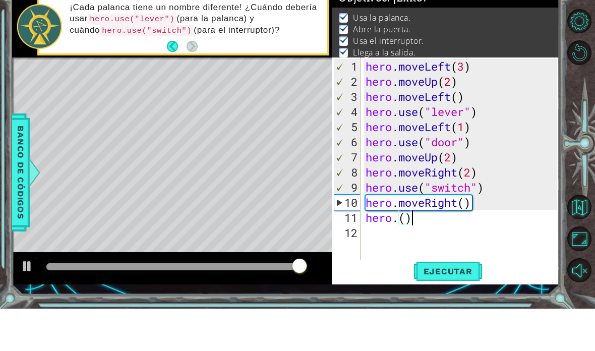
type textarea "ab()de fg"
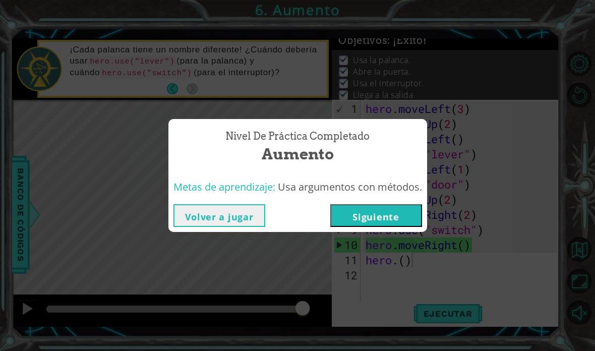
click at [385, 214] on button "Siguiente" at bounding box center [376, 215] width 92 height 23
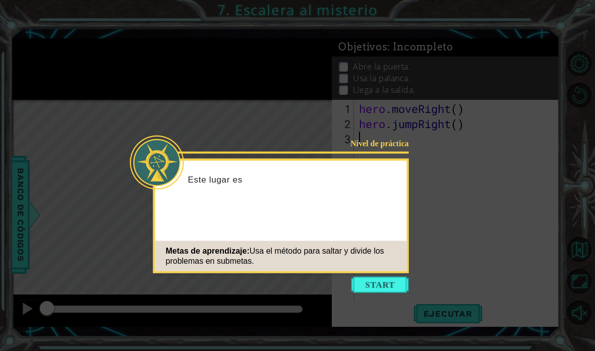
scroll to position [40, 0]
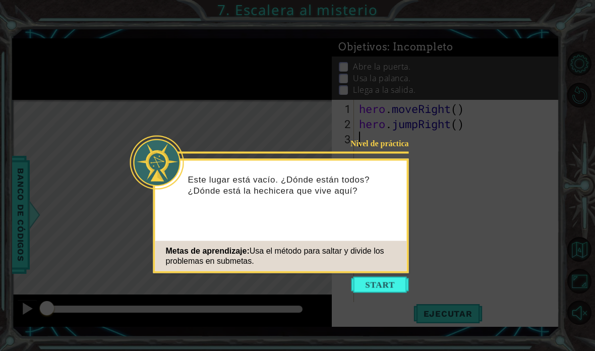
click at [413, 196] on icon at bounding box center [297, 175] width 595 height 351
click at [383, 277] on button "Start" at bounding box center [380, 285] width 57 height 16
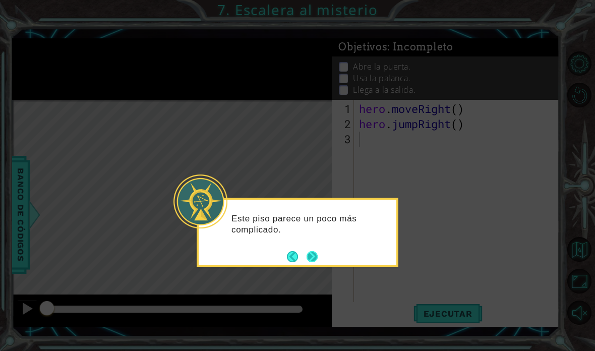
click at [309, 251] on button "Next" at bounding box center [312, 256] width 11 height 11
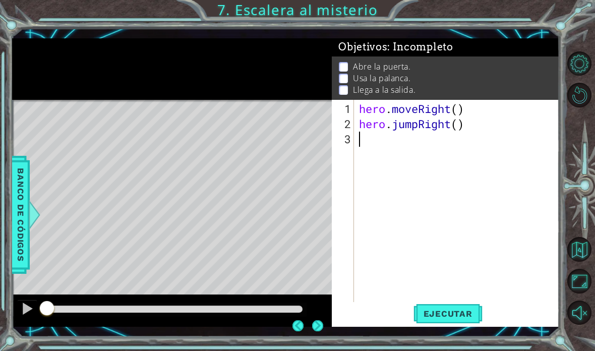
scroll to position [9, 0]
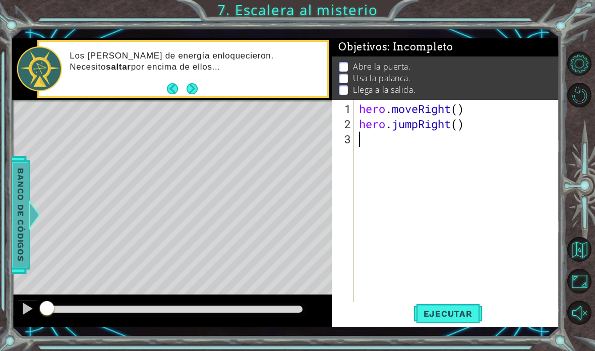
click at [25, 199] on span "Banco de códigos" at bounding box center [21, 215] width 16 height 104
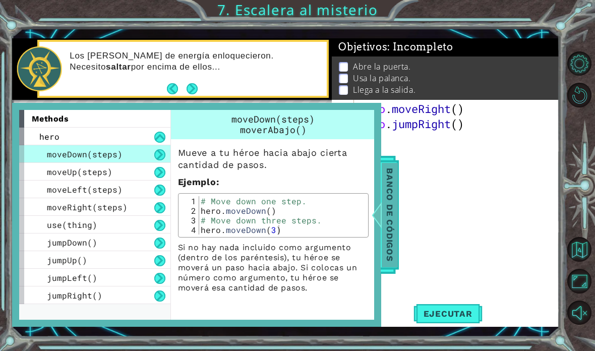
click at [394, 184] on span "Banco de códigos" at bounding box center [390, 215] width 16 height 104
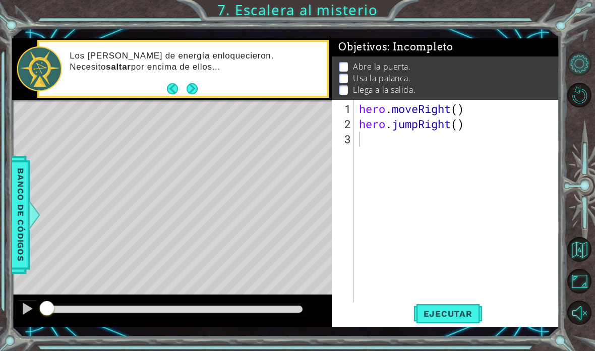
click at [413, 72] on button "Opciones de nivel" at bounding box center [579, 63] width 25 height 25
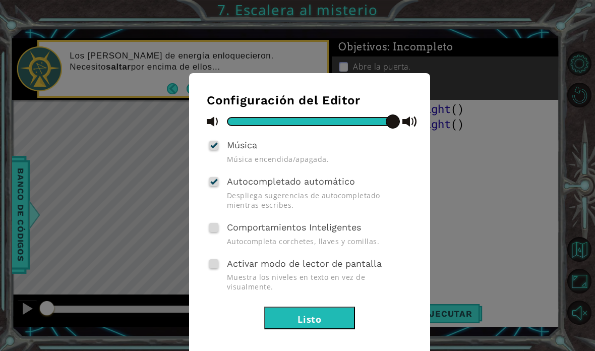
click at [413, 91] on div "Configuración del Editor Música Música encendida/apagada. Autocompletado automá…" at bounding box center [297, 175] width 595 height 351
